Goal: Task Accomplishment & Management: Complete application form

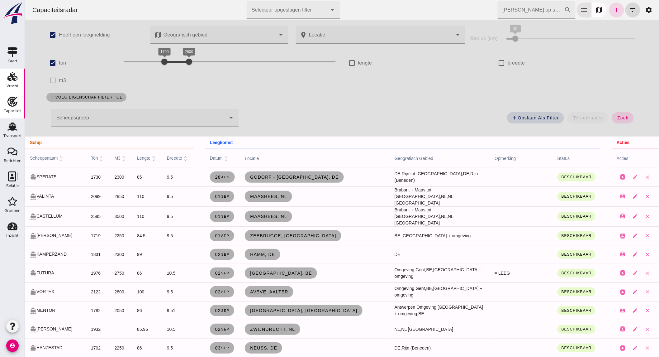
scroll to position [207, 0]
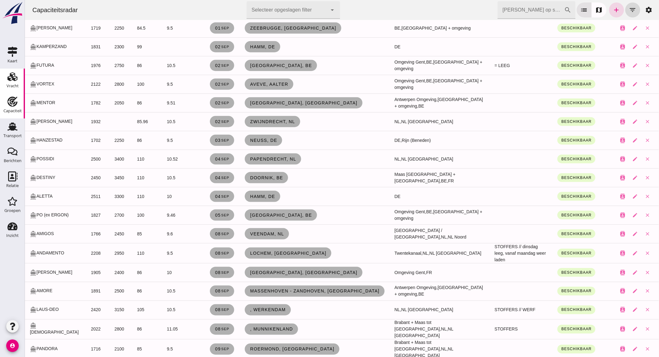
click at [9, 90] on div "Vracht" at bounding box center [13, 86] width 12 height 9
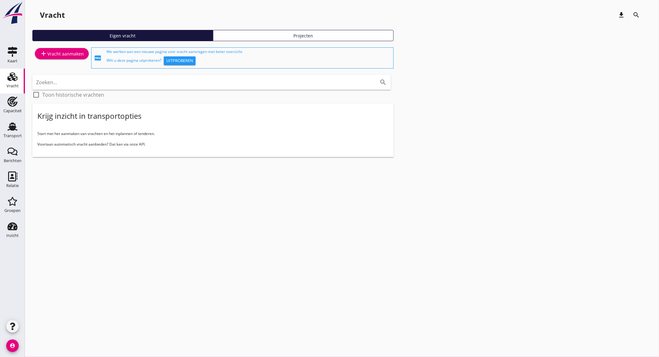
click at [70, 54] on div "add Vracht aanmaken" at bounding box center [62, 53] width 44 height 7
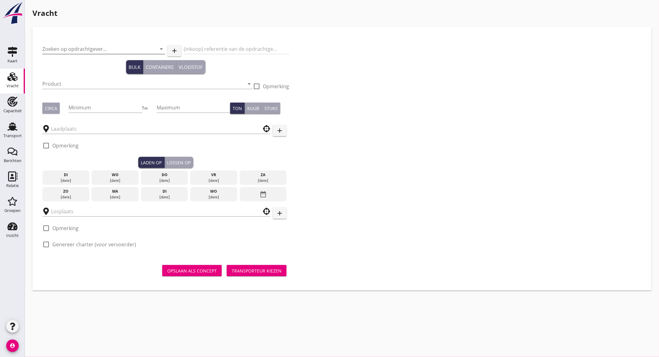
click at [96, 50] on input "Zoeken op opdrachtgever..." at bounding box center [94, 49] width 105 height 10
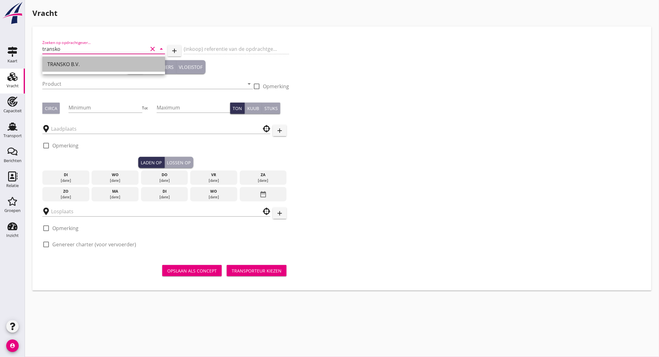
click at [83, 57] on div "TRANSKO B.V." at bounding box center [103, 64] width 113 height 15
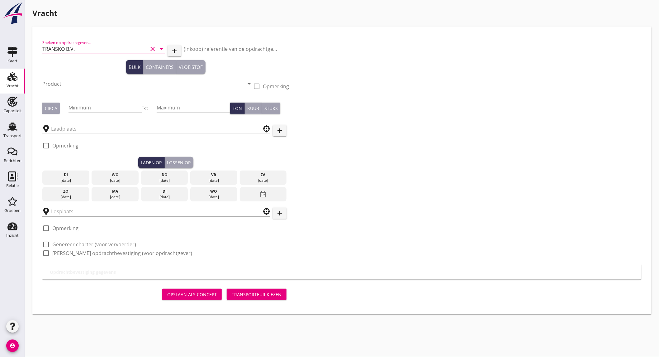
type input "TRANSKO B.V."
click at [83, 84] on input "Product" at bounding box center [143, 84] width 202 height 10
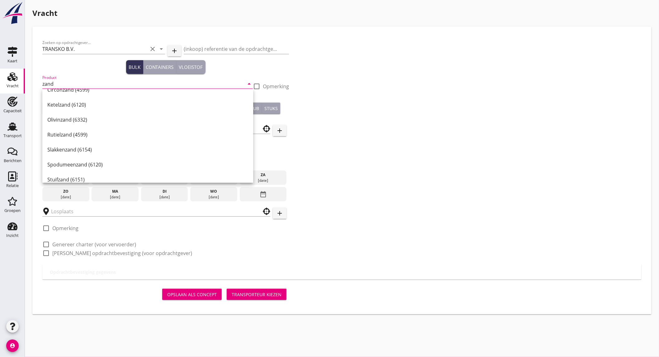
scroll to position [104, 0]
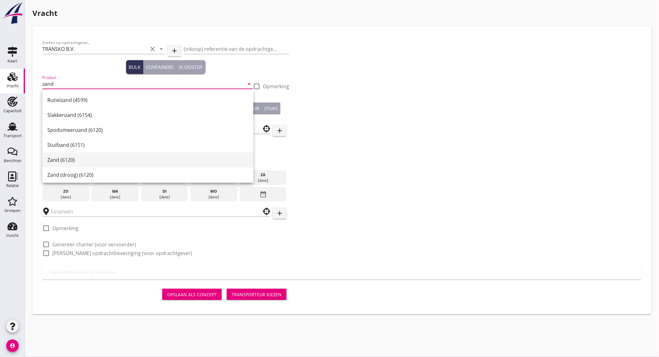
click at [86, 159] on div "Zand (6120)" at bounding box center [147, 159] width 201 height 7
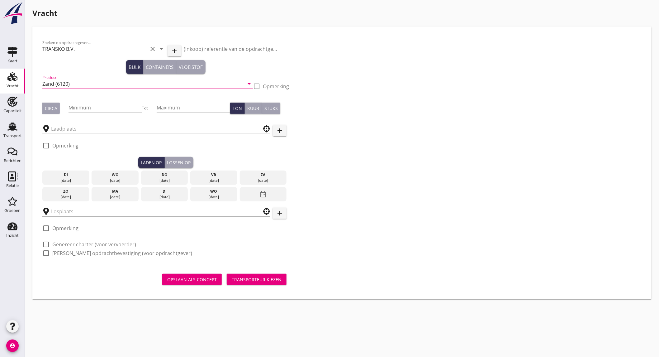
type input "Zand (6120)"
click at [58, 109] on button "Circa" at bounding box center [50, 107] width 17 height 11
click at [98, 108] on input "Minimum" at bounding box center [106, 107] width 74 height 10
type input "2200"
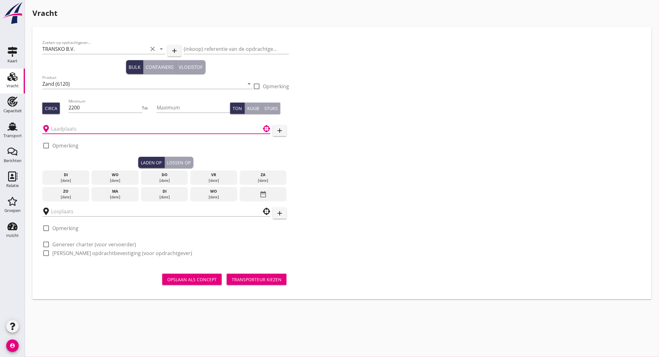
click at [82, 132] on input "text" at bounding box center [152, 129] width 202 height 10
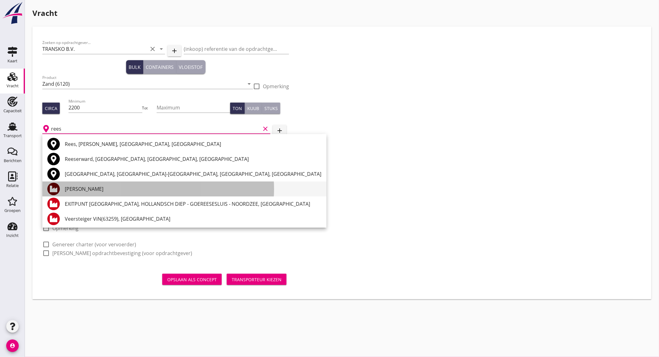
click at [107, 190] on div "[PERSON_NAME]" at bounding box center [193, 188] width 257 height 7
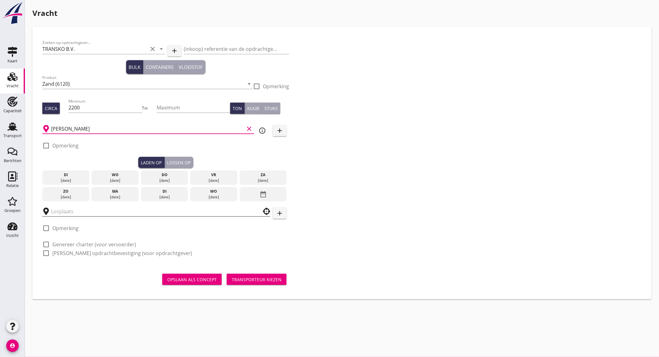
type input "[PERSON_NAME]"
click at [83, 212] on input "text" at bounding box center [152, 211] width 202 height 10
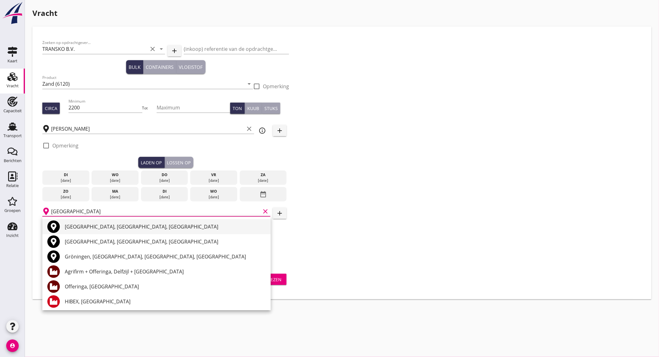
click at [108, 233] on div "[GEOGRAPHIC_DATA], [GEOGRAPHIC_DATA], [GEOGRAPHIC_DATA]" at bounding box center [165, 226] width 201 height 15
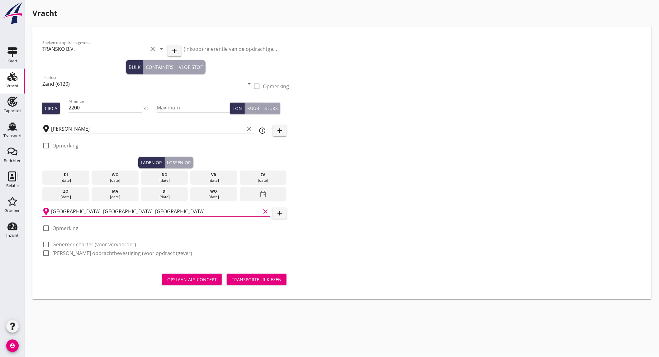
type input "[GEOGRAPHIC_DATA], [GEOGRAPHIC_DATA], [GEOGRAPHIC_DATA]"
click at [264, 131] on icon "info_outline" at bounding box center [262, 130] width 7 height 7
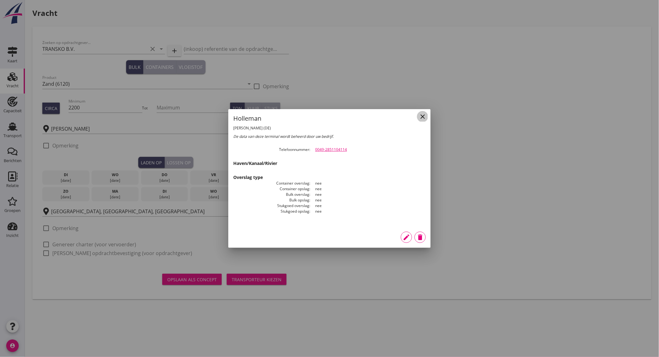
click at [424, 118] on icon "close" at bounding box center [422, 116] width 7 height 7
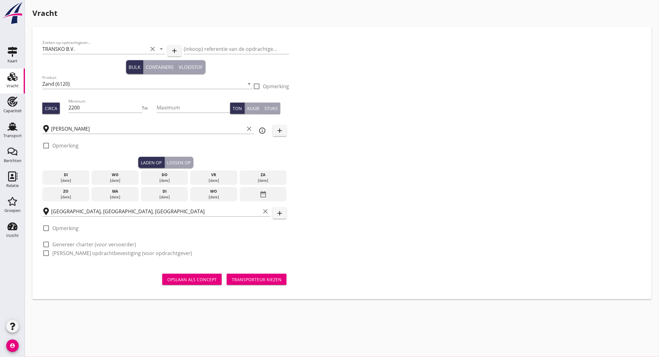
click at [74, 228] on label "Opmerking" at bounding box center [65, 228] width 26 height 6
checkbox input "true"
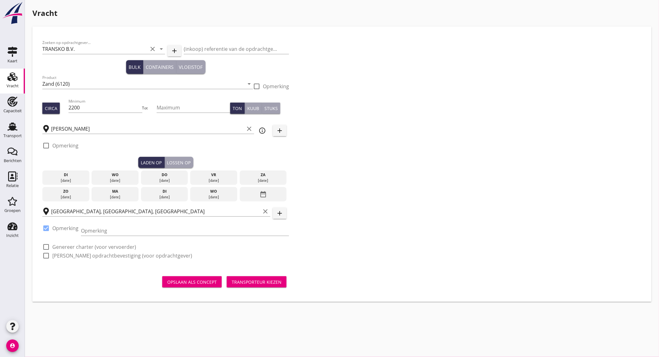
click at [91, 246] on label "Genereer charter (voor vervoerder)" at bounding box center [94, 247] width 84 height 6
checkbox input "true"
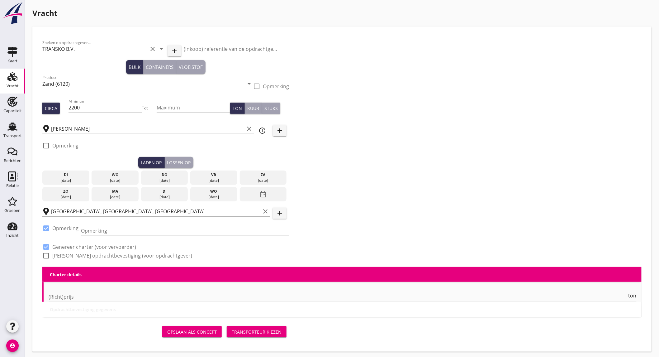
click at [88, 256] on label "[PERSON_NAME] opdrachtbevestiging (voor opdrachtgever)" at bounding box center [122, 255] width 140 height 6
checkbox input "true"
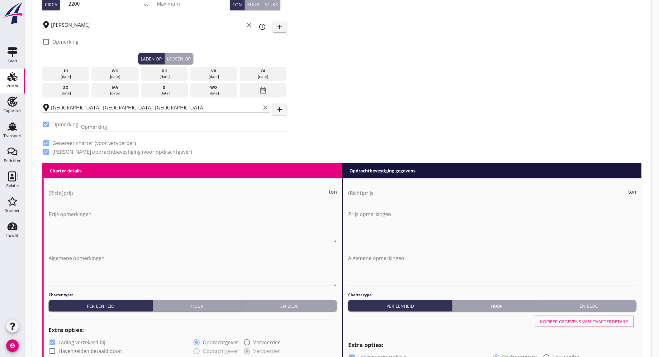
click at [110, 125] on input "Opmerking" at bounding box center [185, 127] width 208 height 10
type input "Tel nummer volgt."
click at [103, 194] on input "(Richt)prijs" at bounding box center [188, 193] width 279 height 10
type input "5"
type input "5.25"
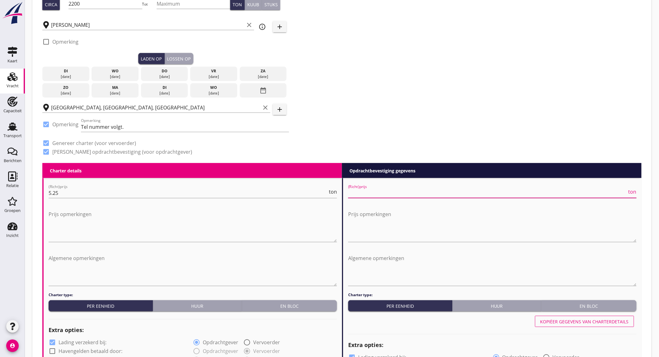
click at [390, 193] on input "(Richt)prijs" at bounding box center [487, 193] width 279 height 10
type input "5"
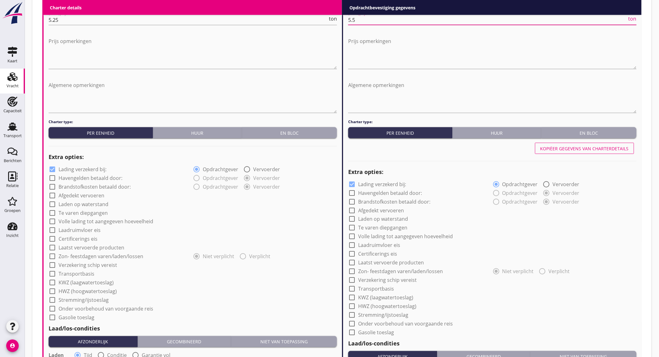
scroll to position [312, 0]
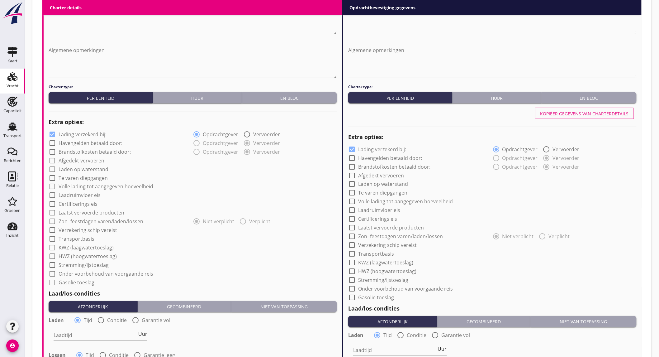
type input "5.5"
click at [93, 135] on label "Lading verzekerd bij:" at bounding box center [83, 134] width 48 height 6
checkbox input "false"
click at [93, 273] on label "Onder voorbehoud van voorgaande reis" at bounding box center [106, 274] width 95 height 6
checkbox input "true"
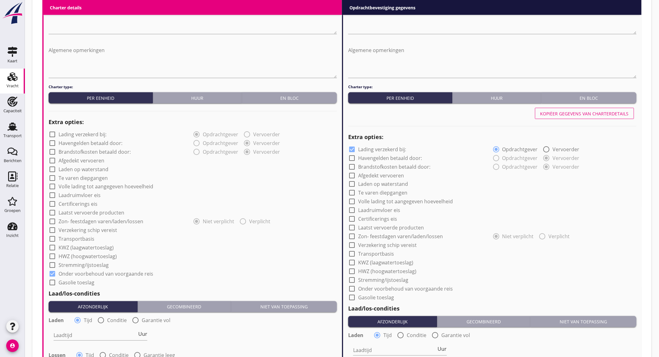
scroll to position [415, 0]
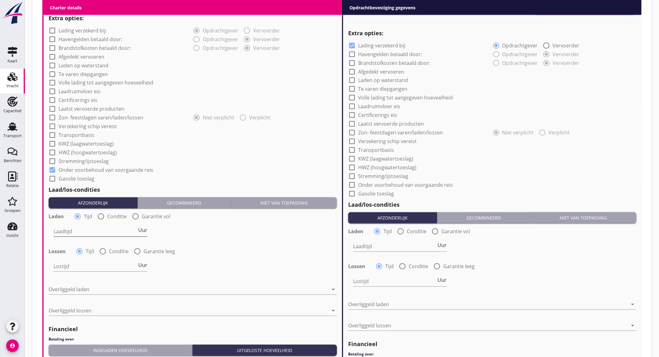
click at [96, 231] on input "Laadtijd" at bounding box center [95, 231] width 83 height 10
type input "24"
click at [88, 270] on input "Lostijd" at bounding box center [95, 266] width 83 height 10
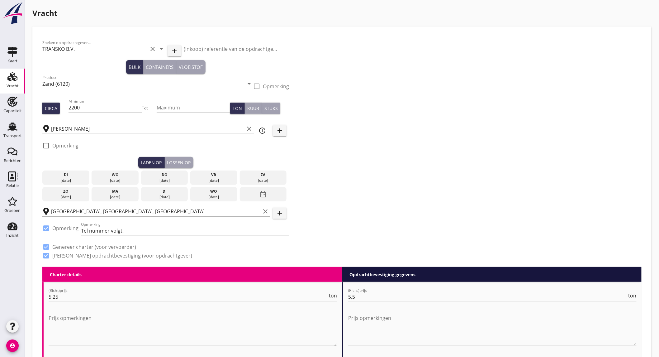
type input "24"
click at [167, 178] on div "[DATE]" at bounding box center [165, 181] width 44 height 6
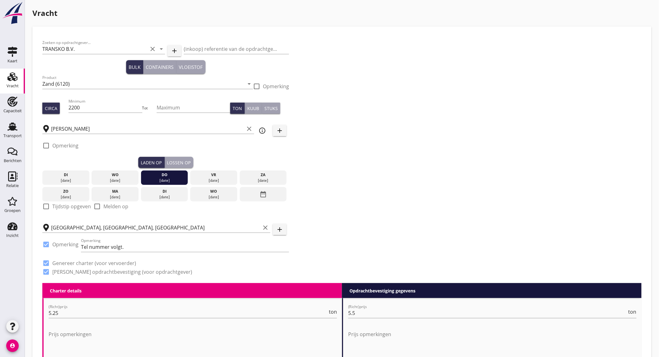
click at [67, 204] on label "Tijdstip opgeven" at bounding box center [71, 206] width 39 height 6
checkbox input "true"
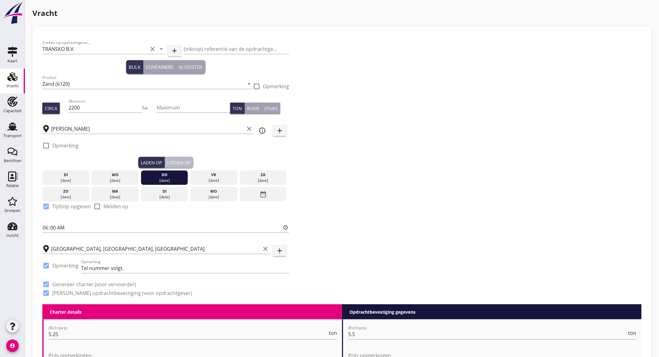
click at [171, 159] on div "Lossen op" at bounding box center [179, 162] width 24 height 7
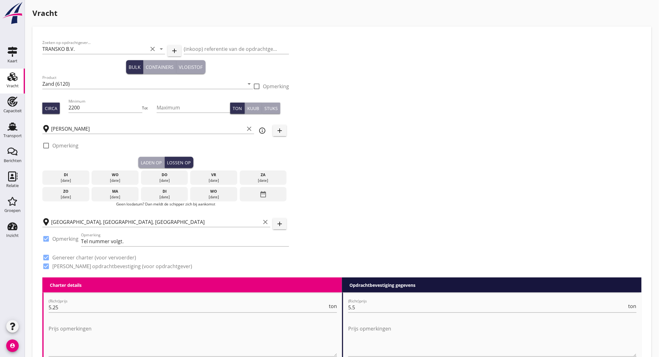
click at [214, 196] on div "[DATE]" at bounding box center [214, 197] width 44 height 6
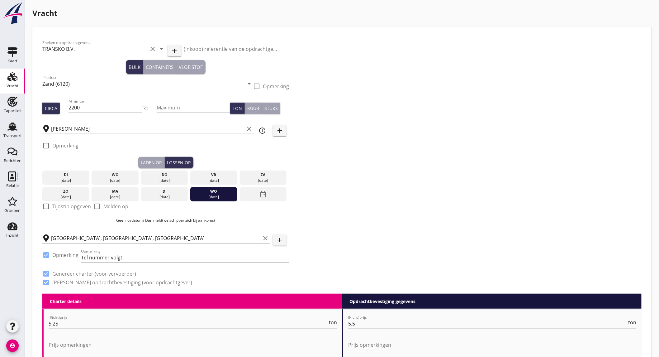
click at [71, 207] on label "Tijdstip opgeven" at bounding box center [71, 206] width 39 height 6
checkbox input "true"
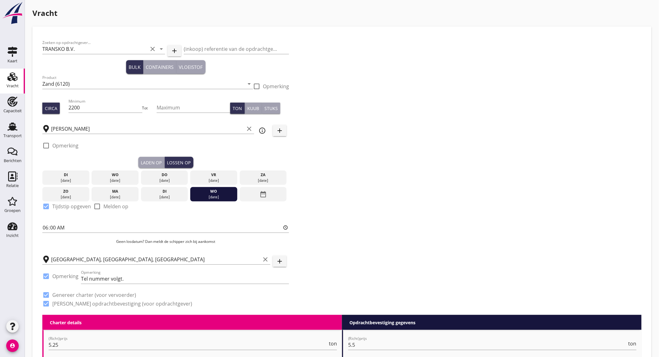
click at [351, 198] on div "Zoeken op opdrachtgever... TRANSKO B.V. clear arrow_drop_down add (inkoop) refe…" at bounding box center [342, 175] width 604 height 278
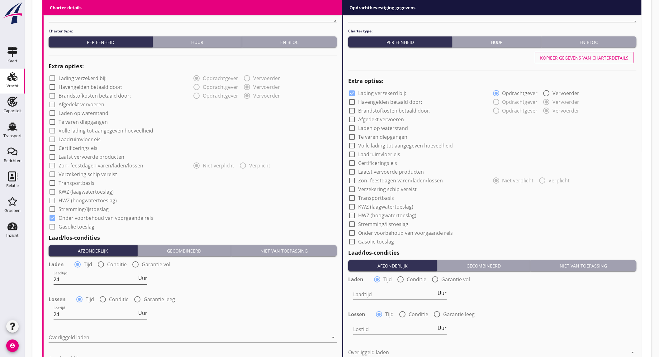
scroll to position [450, 0]
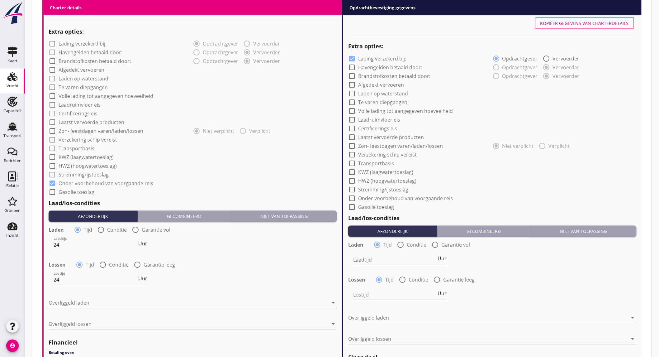
click at [102, 301] on div at bounding box center [189, 303] width 280 height 10
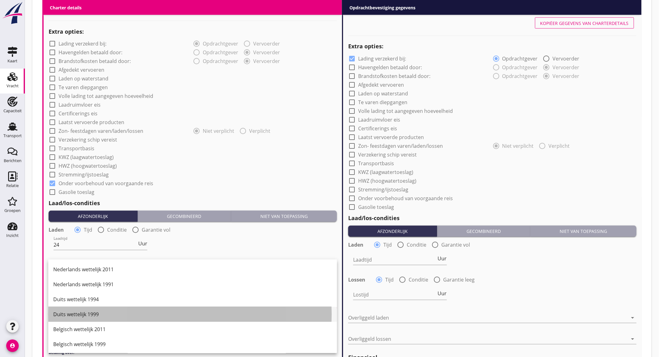
click at [107, 316] on div "Duits wettelijk 1999" at bounding box center [192, 314] width 279 height 7
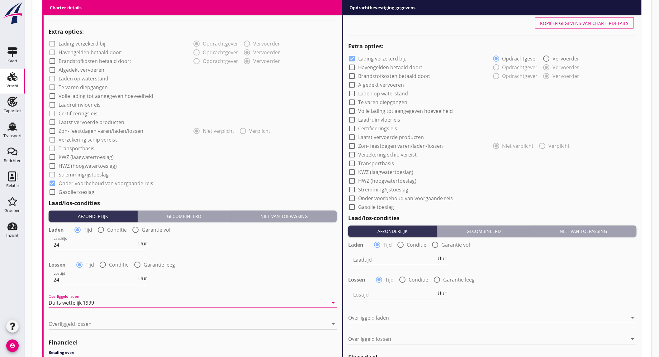
click at [108, 321] on div at bounding box center [189, 324] width 280 height 10
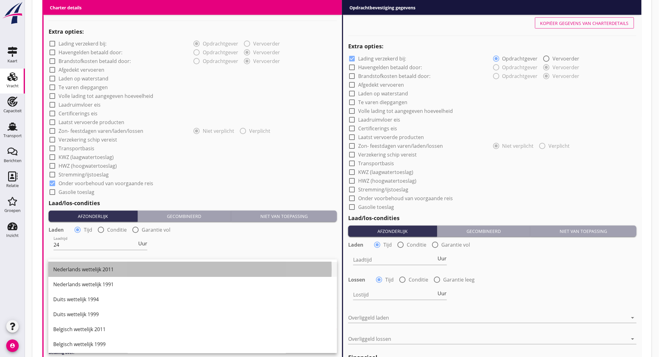
click at [126, 272] on div "Nederlands wettelijk 2011" at bounding box center [192, 269] width 279 height 7
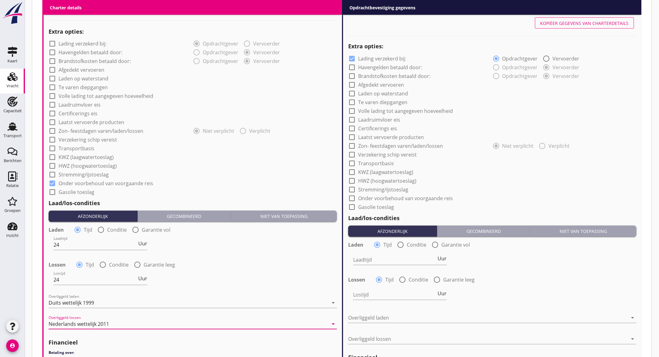
scroll to position [519, 0]
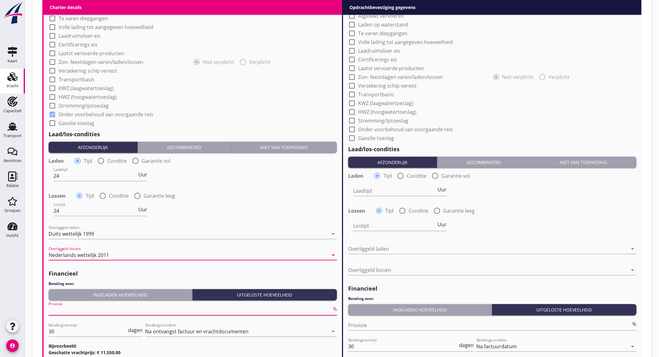
click at [100, 310] on input "Provisie" at bounding box center [190, 310] width 283 height 10
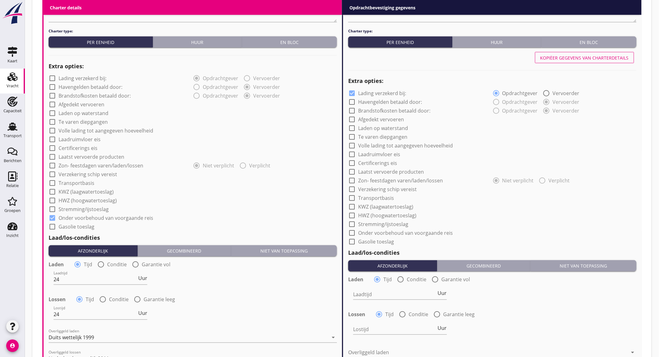
scroll to position [242, 0]
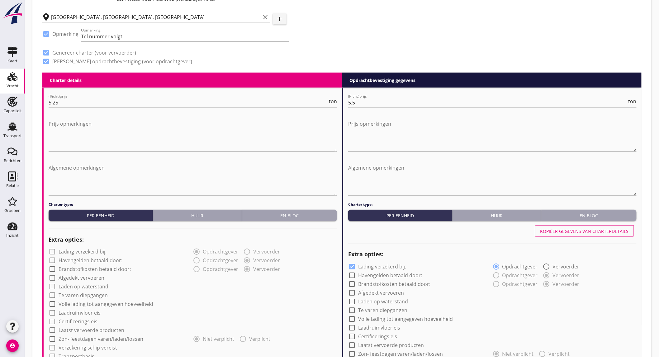
type input "5"
click at [578, 228] on div "Kopiëer gegevens van charterdetails" at bounding box center [584, 231] width 88 height 7
checkbox input "false"
checkbox input "true"
type input "24"
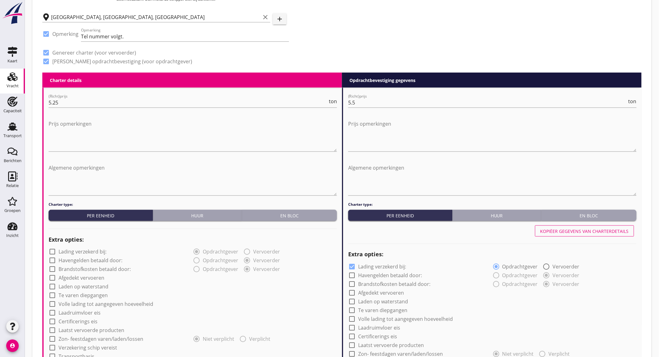
type input "24"
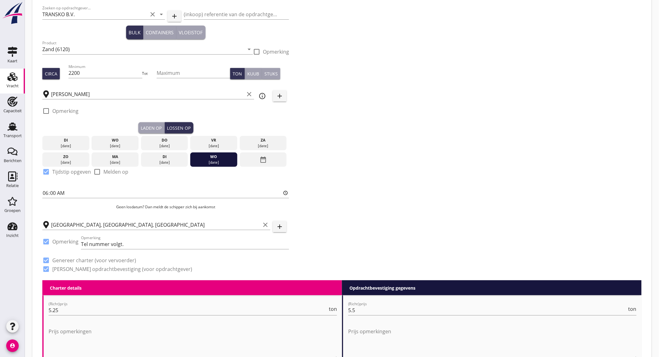
scroll to position [592, 0]
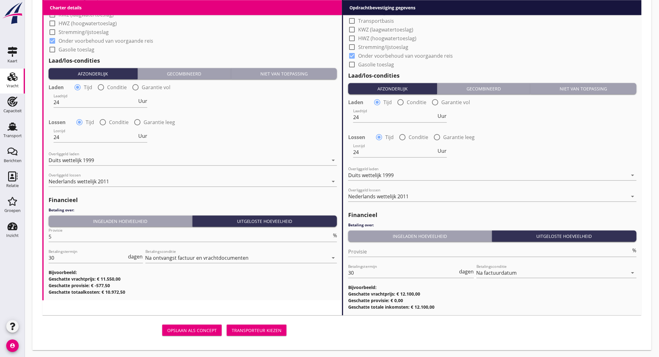
click at [261, 327] on div "Transporteur kiezen" at bounding box center [257, 330] width 50 height 7
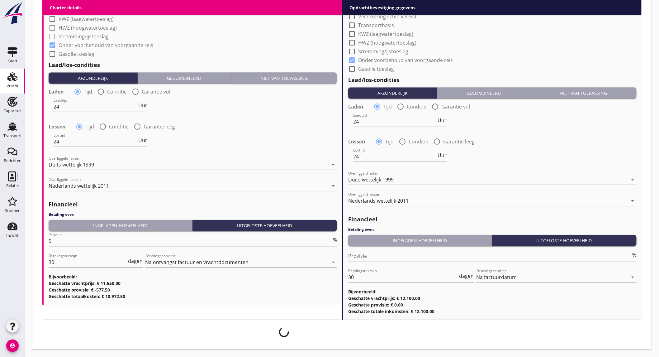
scroll to position [587, 0]
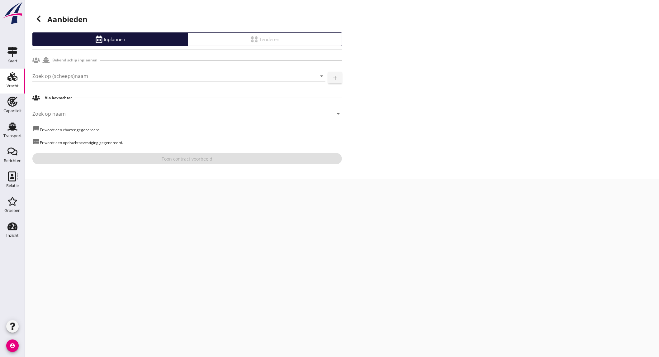
click at [178, 79] on input "Zoek op (scheeps)naam" at bounding box center [170, 76] width 276 height 10
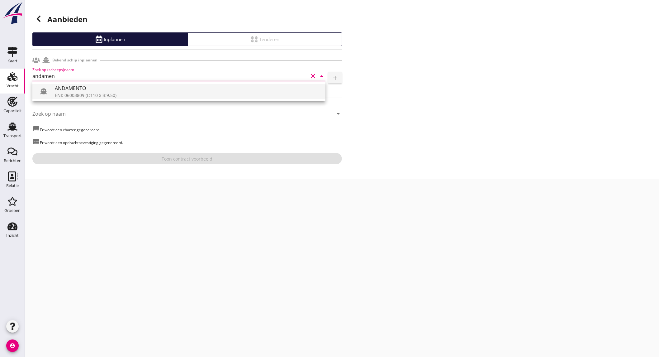
click at [136, 89] on div "ANDAMENTO" at bounding box center [188, 87] width 266 height 7
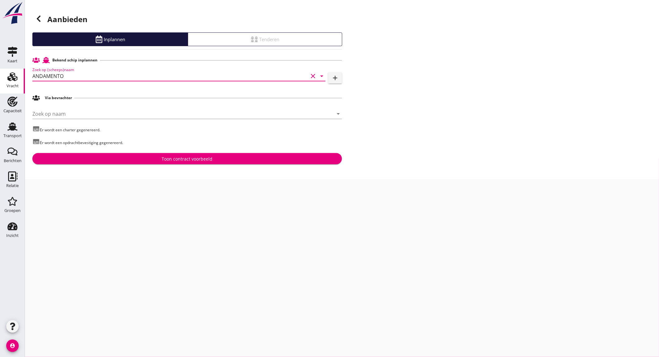
type input "ANDAMENTO"
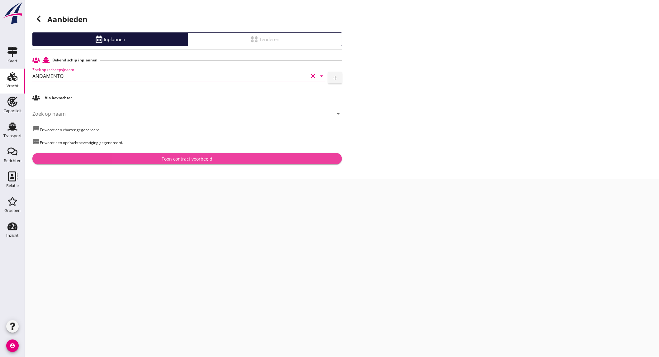
click at [191, 157] on div "Toon contract voorbeeld" at bounding box center [187, 158] width 51 height 7
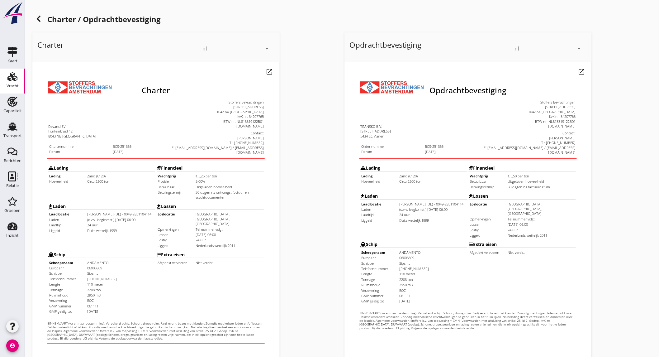
scroll to position [104, 0]
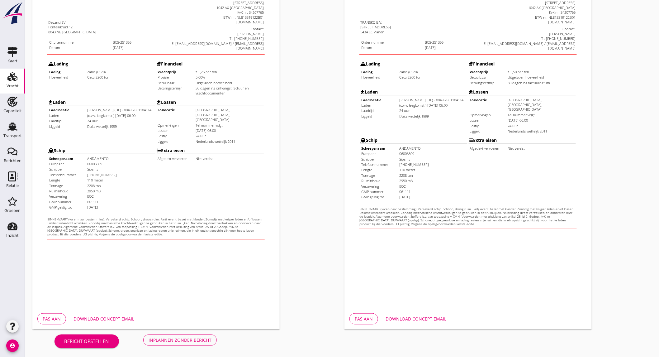
click at [128, 315] on div "Download concept email" at bounding box center [104, 318] width 61 height 7
click at [429, 321] on div "Download concept email" at bounding box center [416, 318] width 61 height 7
drag, startPoint x: 163, startPoint y: 338, endPoint x: 158, endPoint y: 340, distance: 5.2
click at [163, 338] on div "Inplannen zonder bericht" at bounding box center [180, 339] width 63 height 7
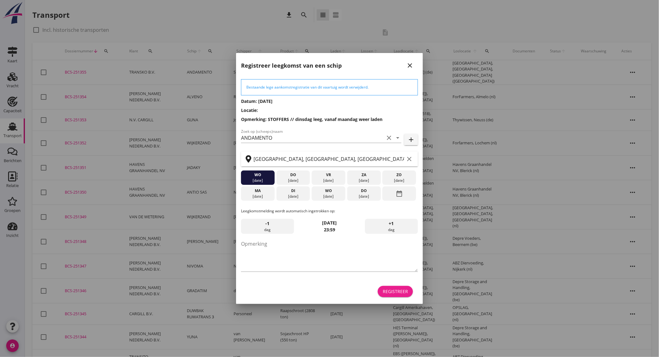
drag, startPoint x: 390, startPoint y: 290, endPoint x: 387, endPoint y: 286, distance: 5.1
click at [390, 290] on div "Registreer" at bounding box center [395, 291] width 25 height 7
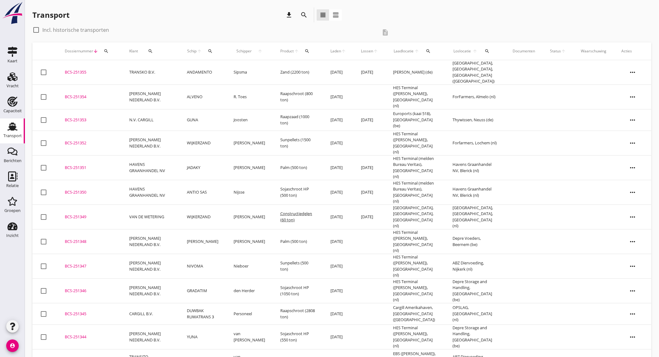
click at [98, 71] on div "BCS-251355" at bounding box center [90, 72] width 50 height 6
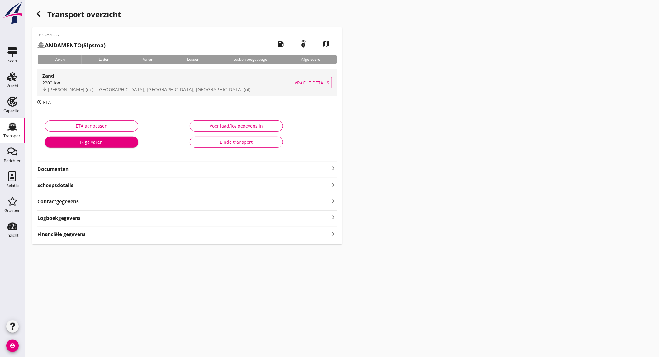
click at [114, 79] on div "Zand" at bounding box center [167, 75] width 250 height 7
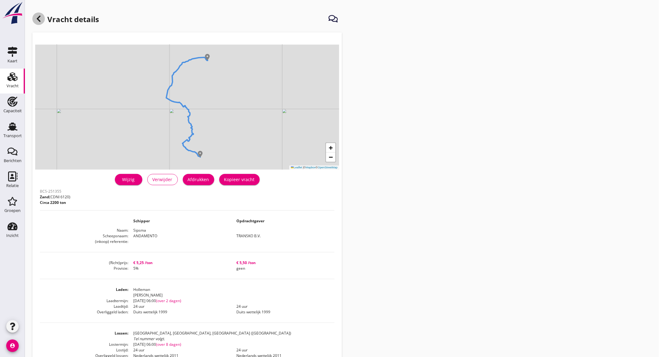
click at [37, 16] on icon at bounding box center [38, 18] width 7 height 7
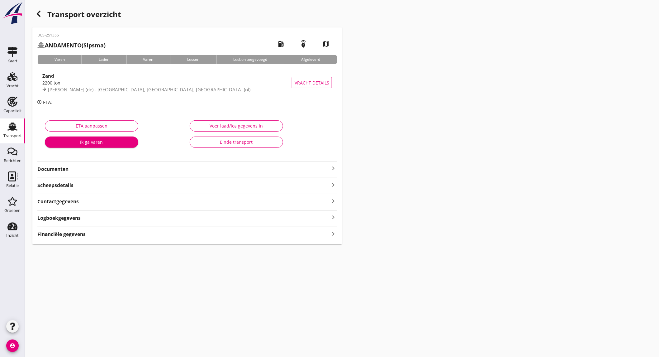
click at [102, 169] on strong "Documenten" at bounding box center [183, 168] width 292 height 7
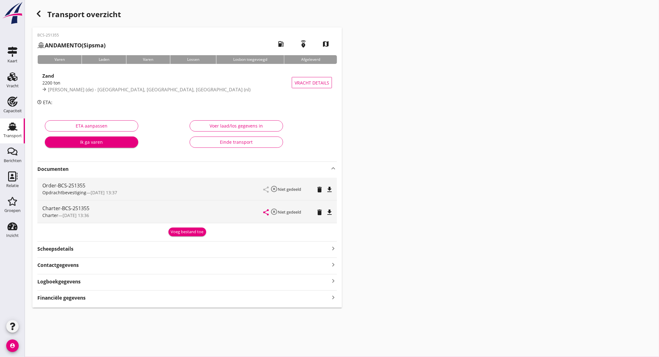
click at [325, 187] on div "delete" at bounding box center [321, 188] width 8 height 7
